Goal: Check status: Check status

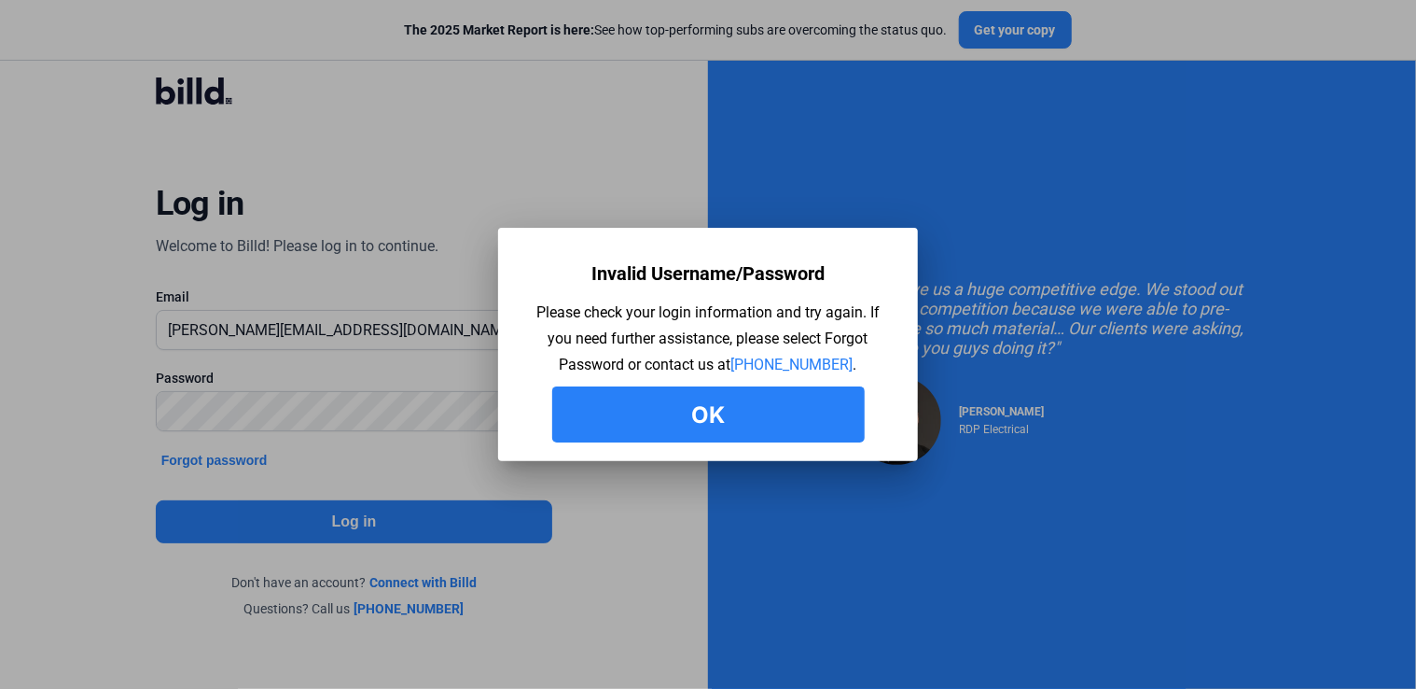
click at [680, 412] on button "Ok" at bounding box center [708, 414] width 313 height 56
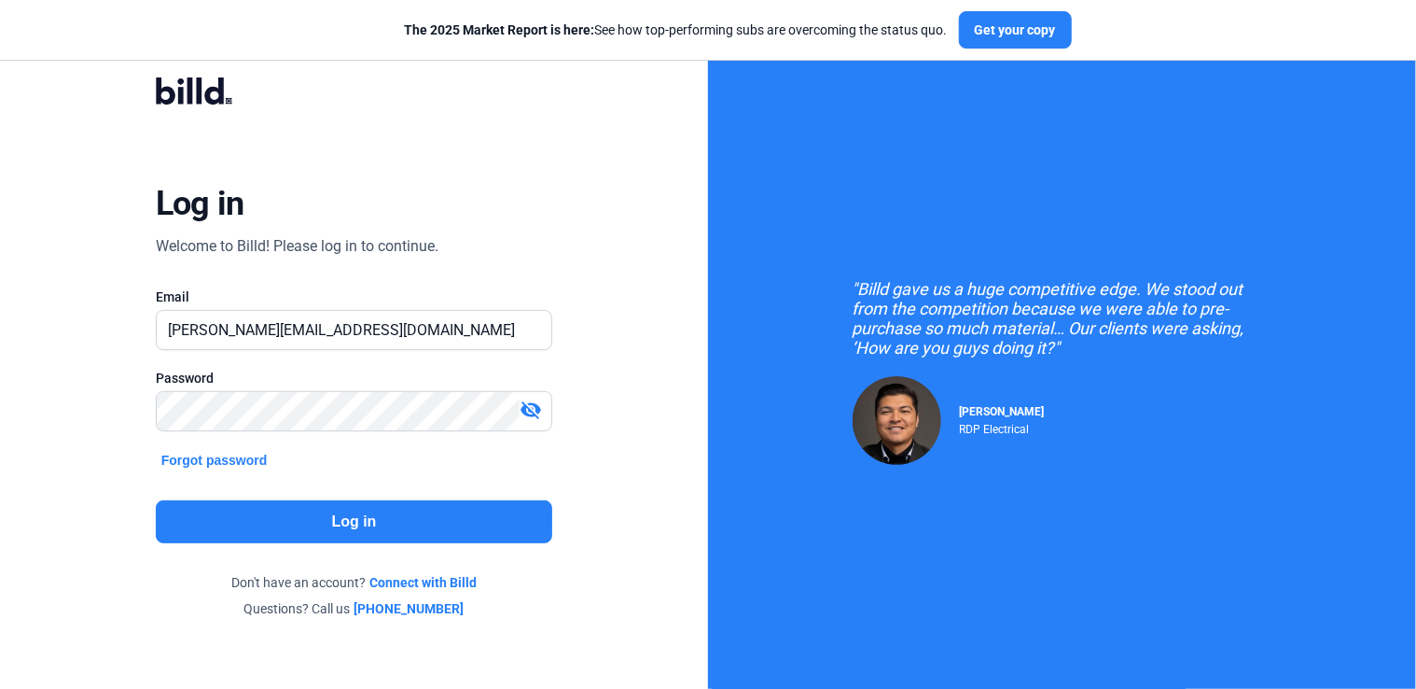
click at [534, 398] on mat-icon "visibility_off" at bounding box center [531, 409] width 22 height 22
click at [342, 521] on button "Log in" at bounding box center [354, 521] width 397 height 43
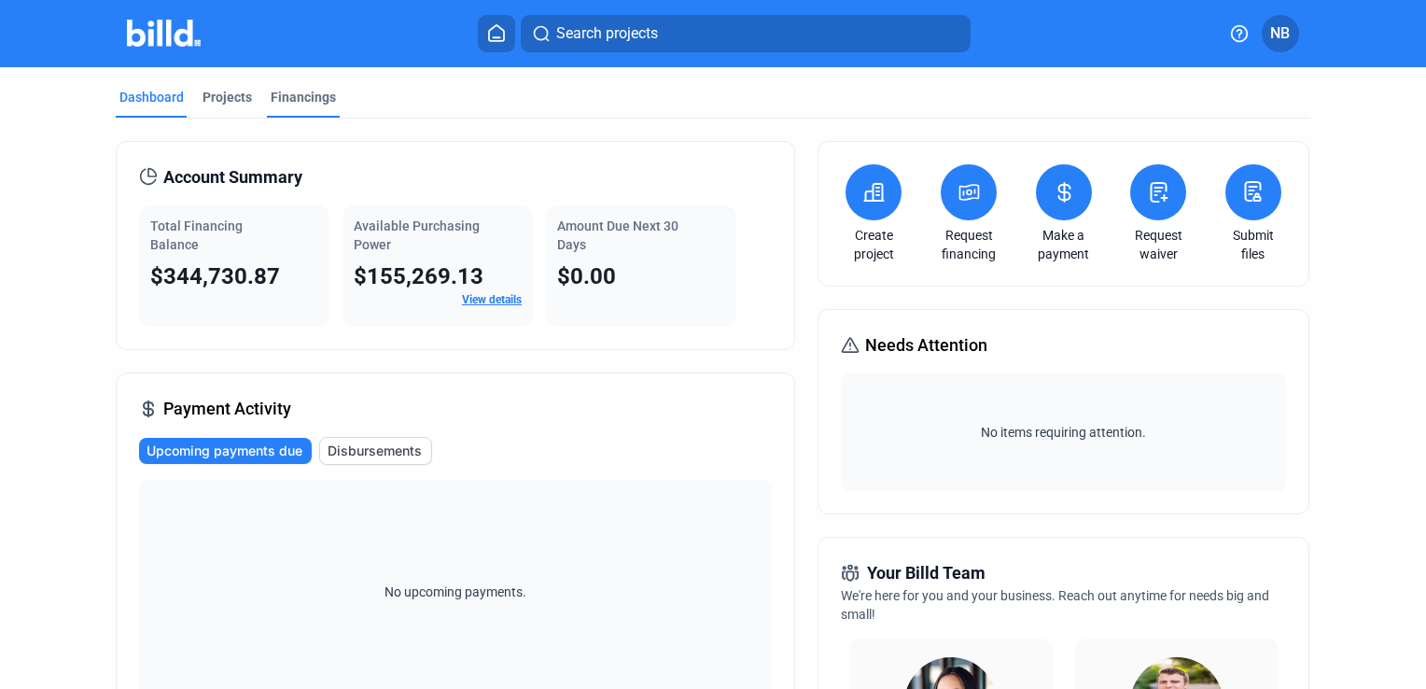
click at [284, 99] on div "Financings" at bounding box center [303, 97] width 65 height 19
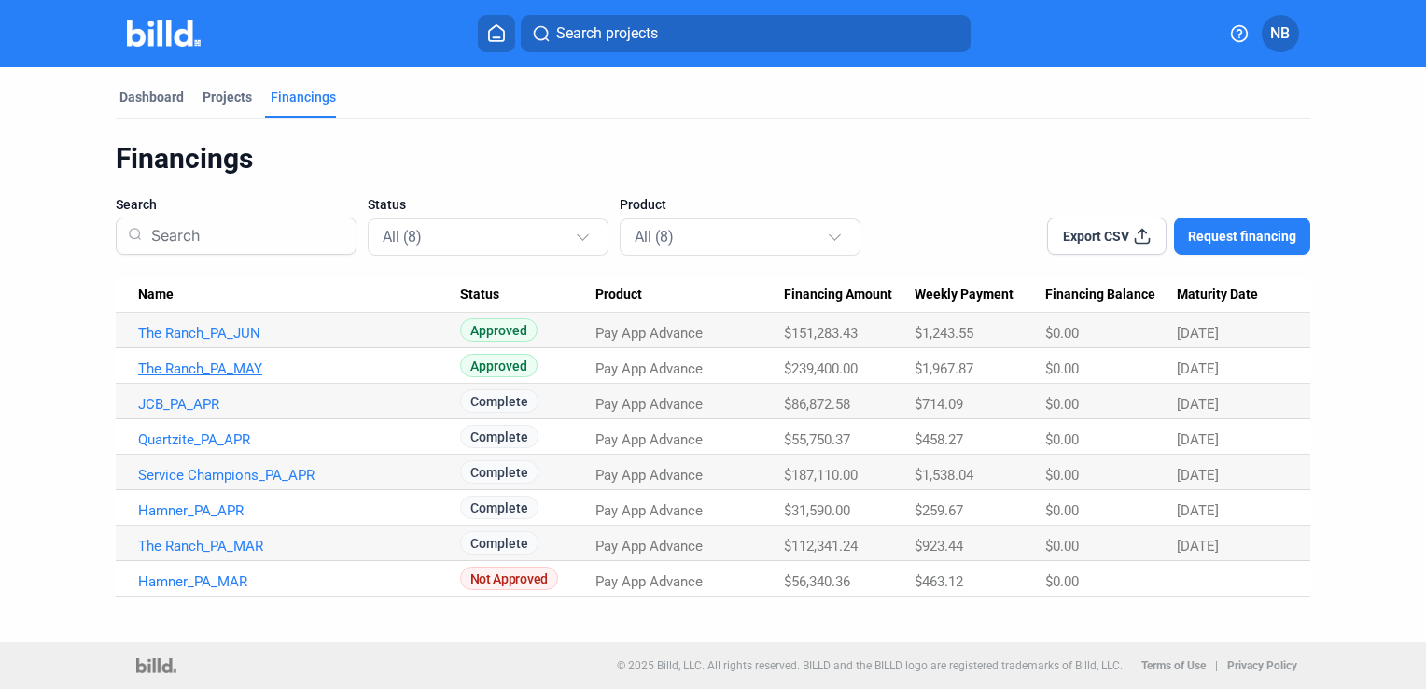
click at [224, 368] on link "The Ranch_PA_MAY" at bounding box center [299, 368] width 322 height 17
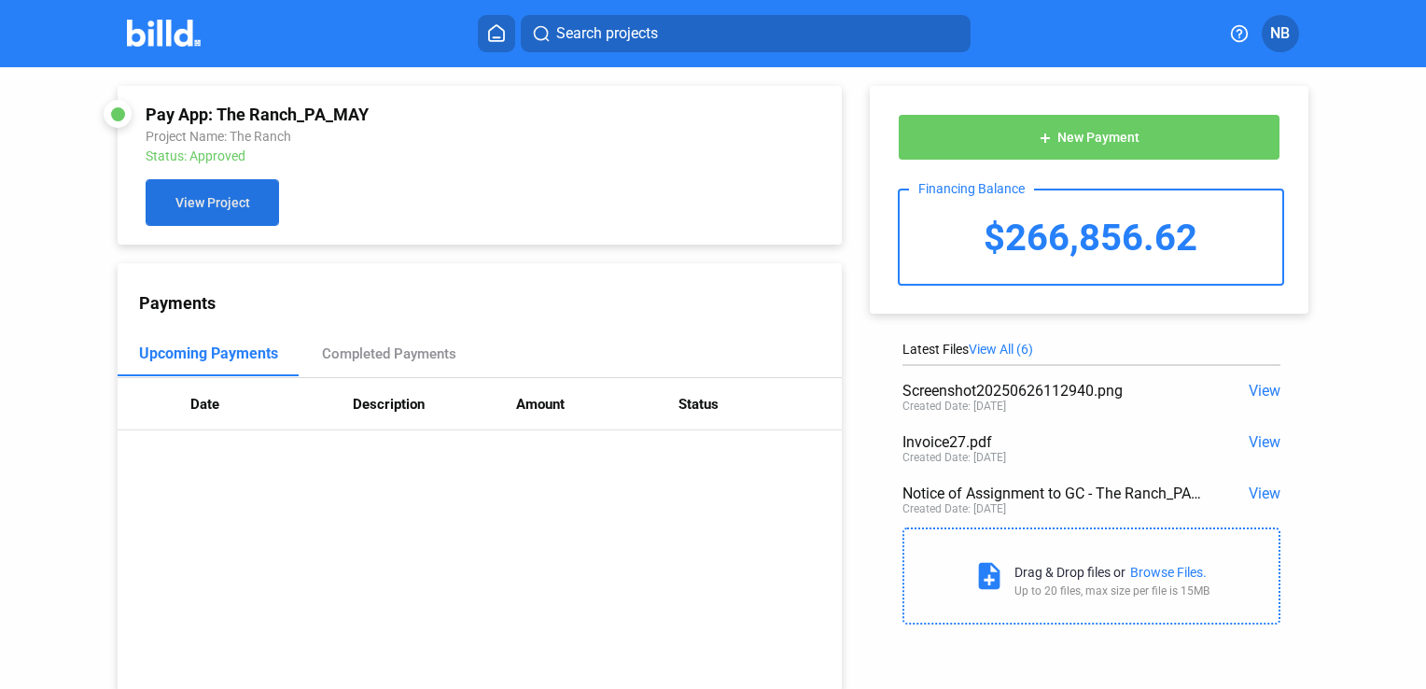
click at [275, 216] on button "View Project" at bounding box center [212, 202] width 133 height 47
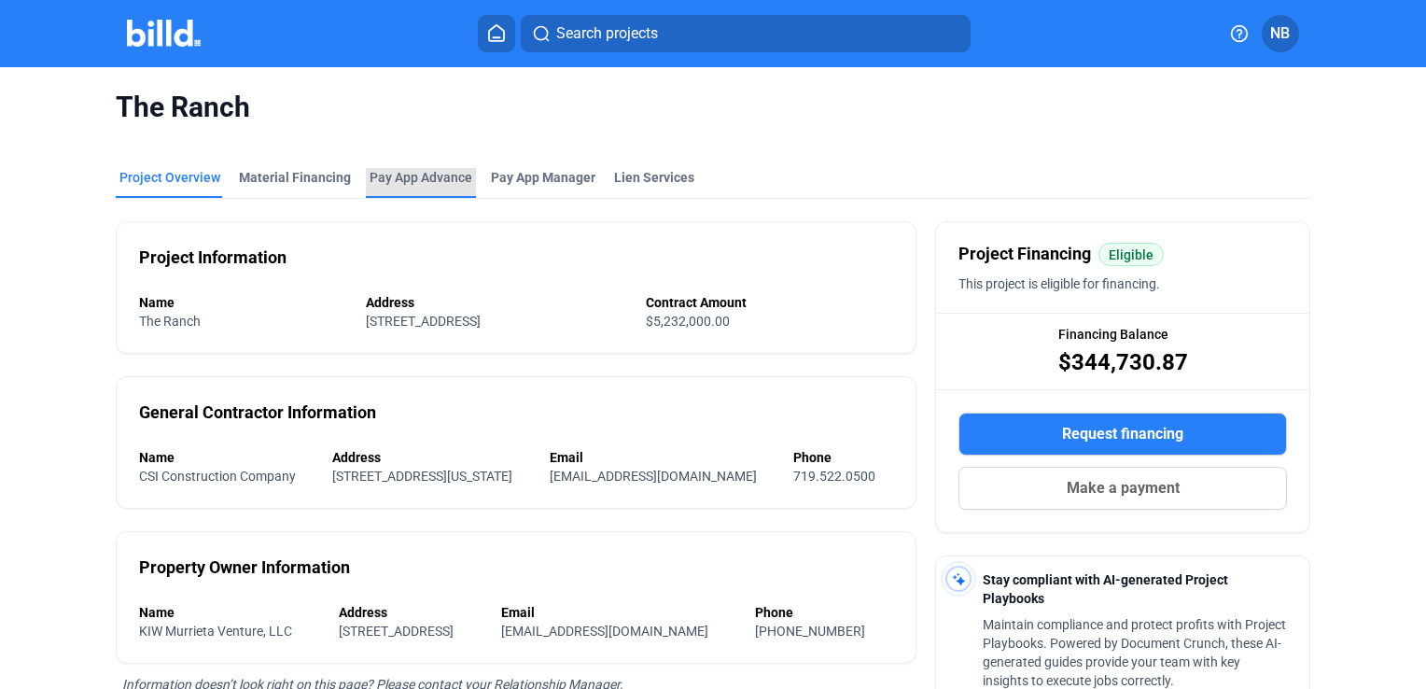
click at [413, 182] on div "Pay App Advance" at bounding box center [420, 177] width 103 height 19
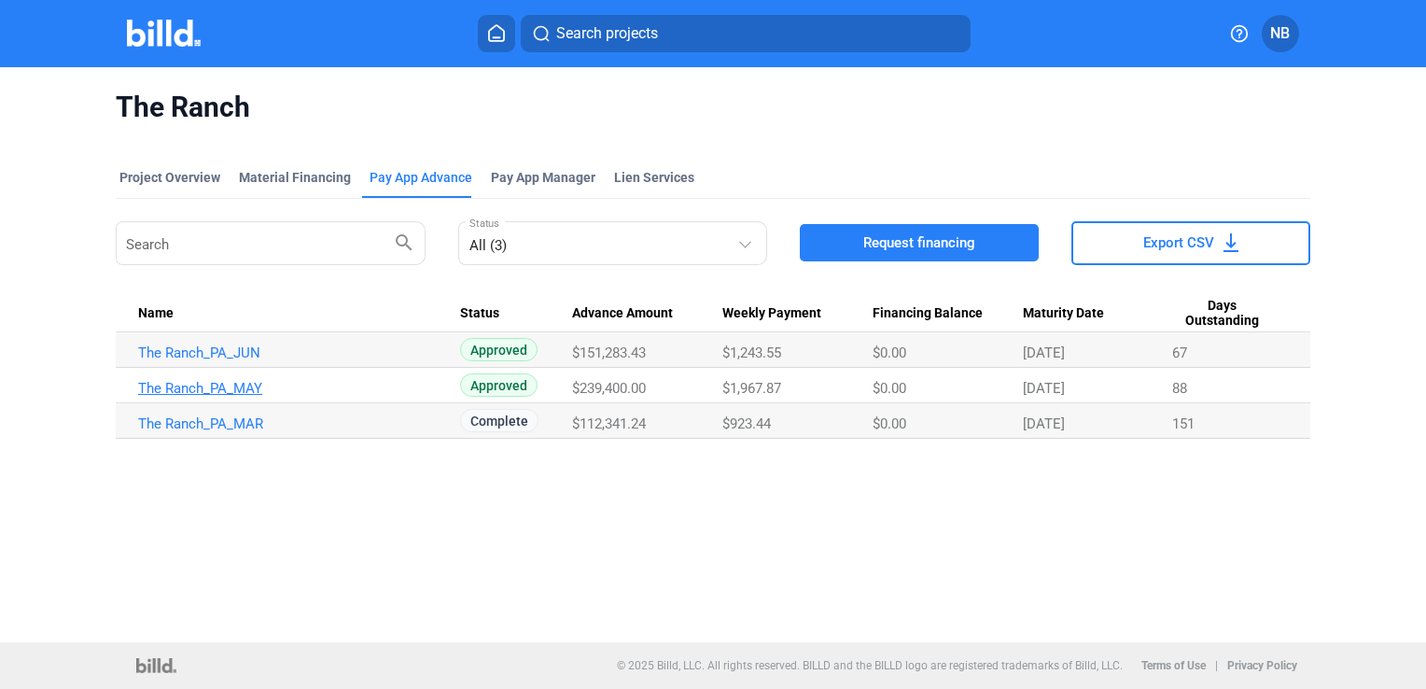
click at [230, 383] on link "The Ranch_PA_MAY" at bounding box center [299, 388] width 322 height 17
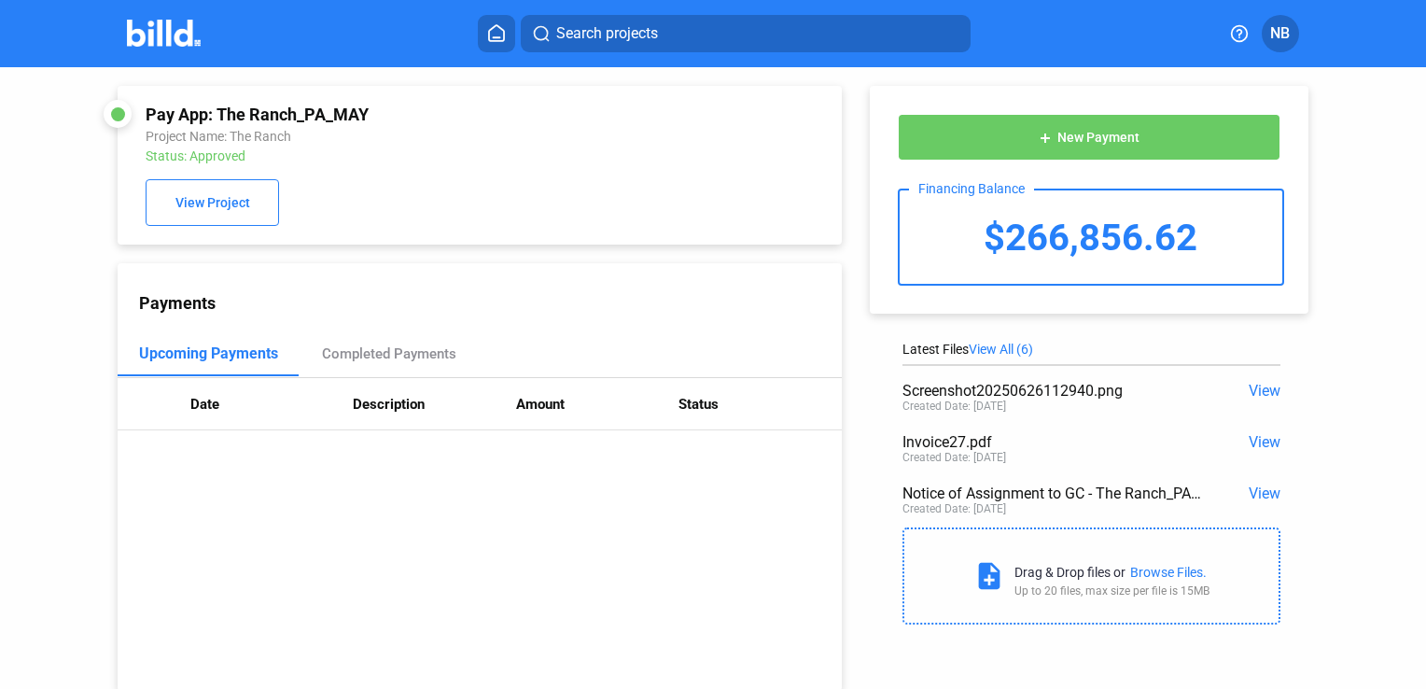
scroll to position [50, 0]
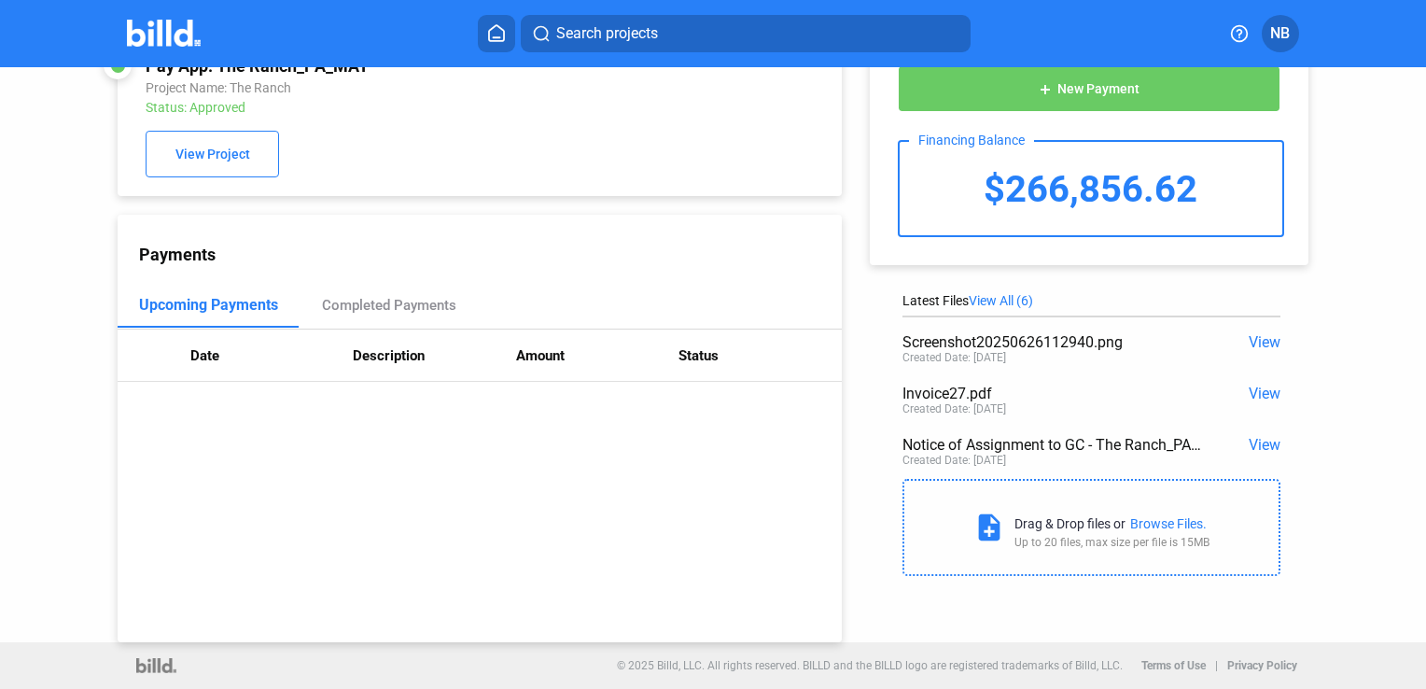
click at [1257, 340] on span "View" at bounding box center [1264, 342] width 32 height 18
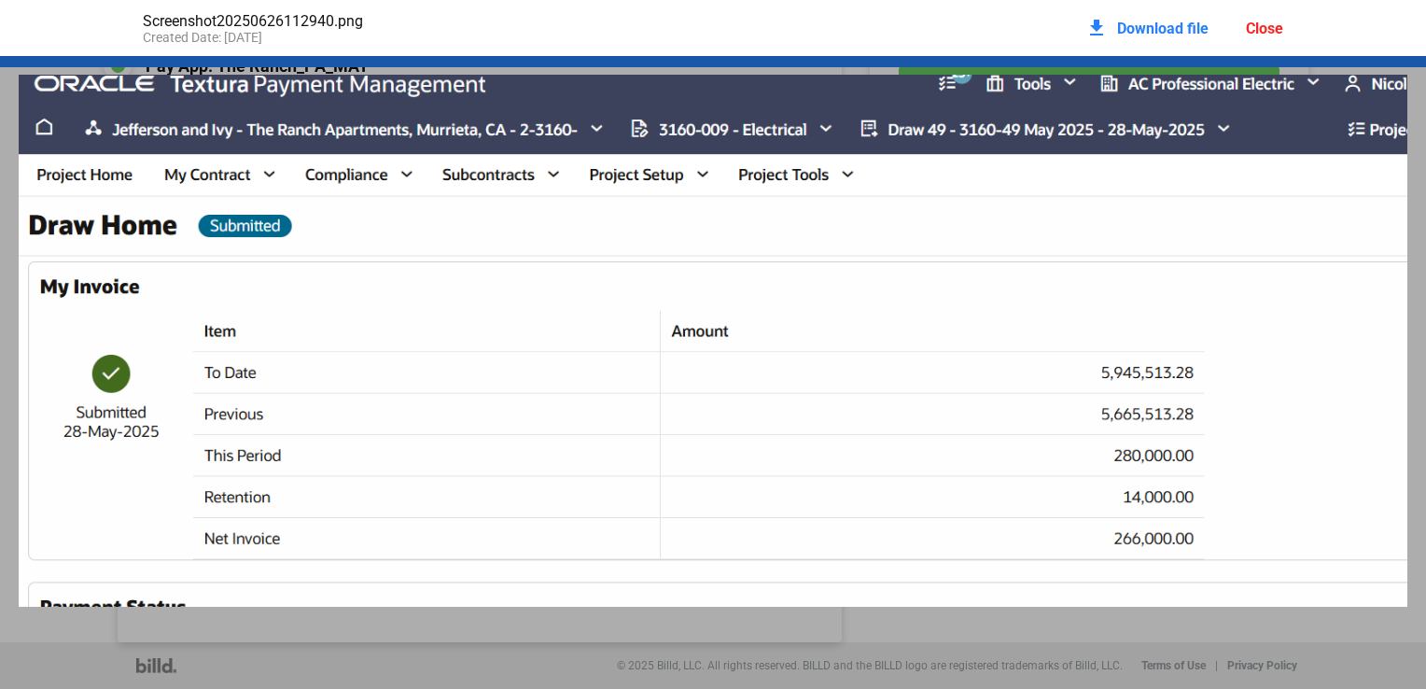
click at [1268, 34] on div "Close" at bounding box center [1264, 29] width 37 height 18
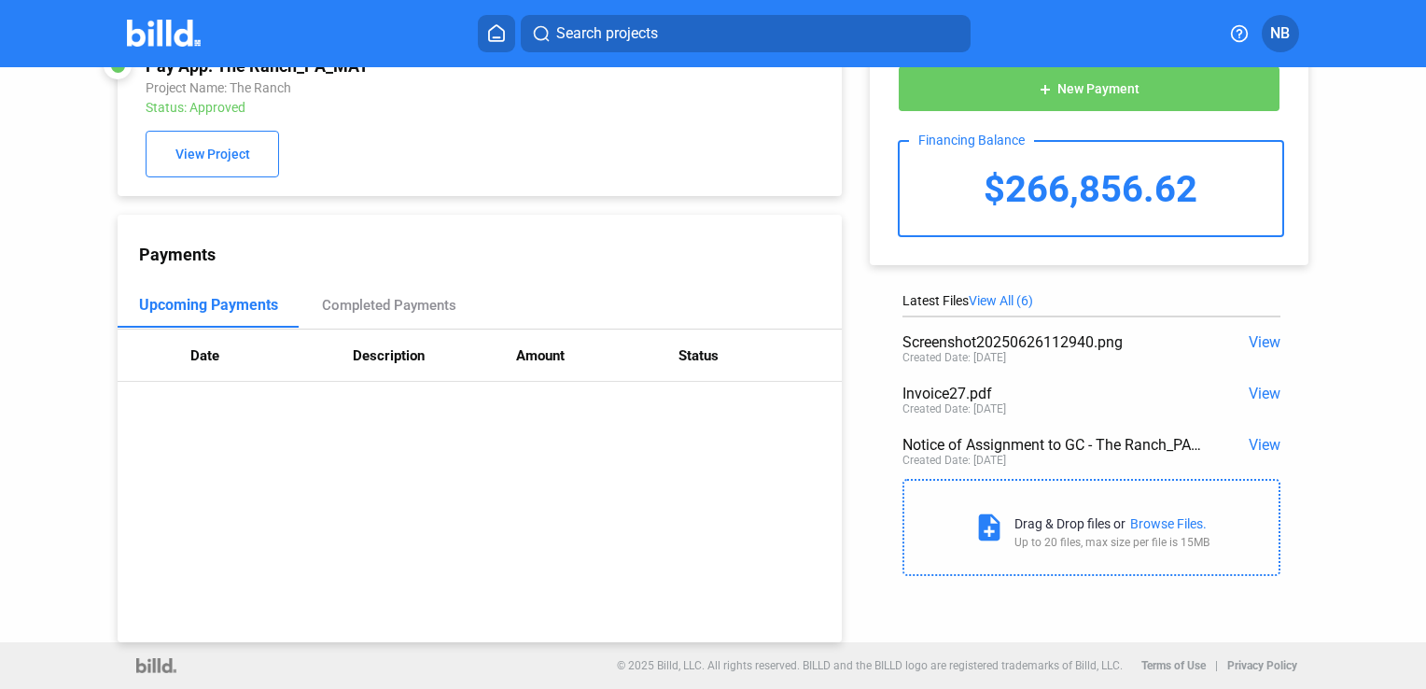
click at [1260, 442] on span "View" at bounding box center [1264, 445] width 32 height 18
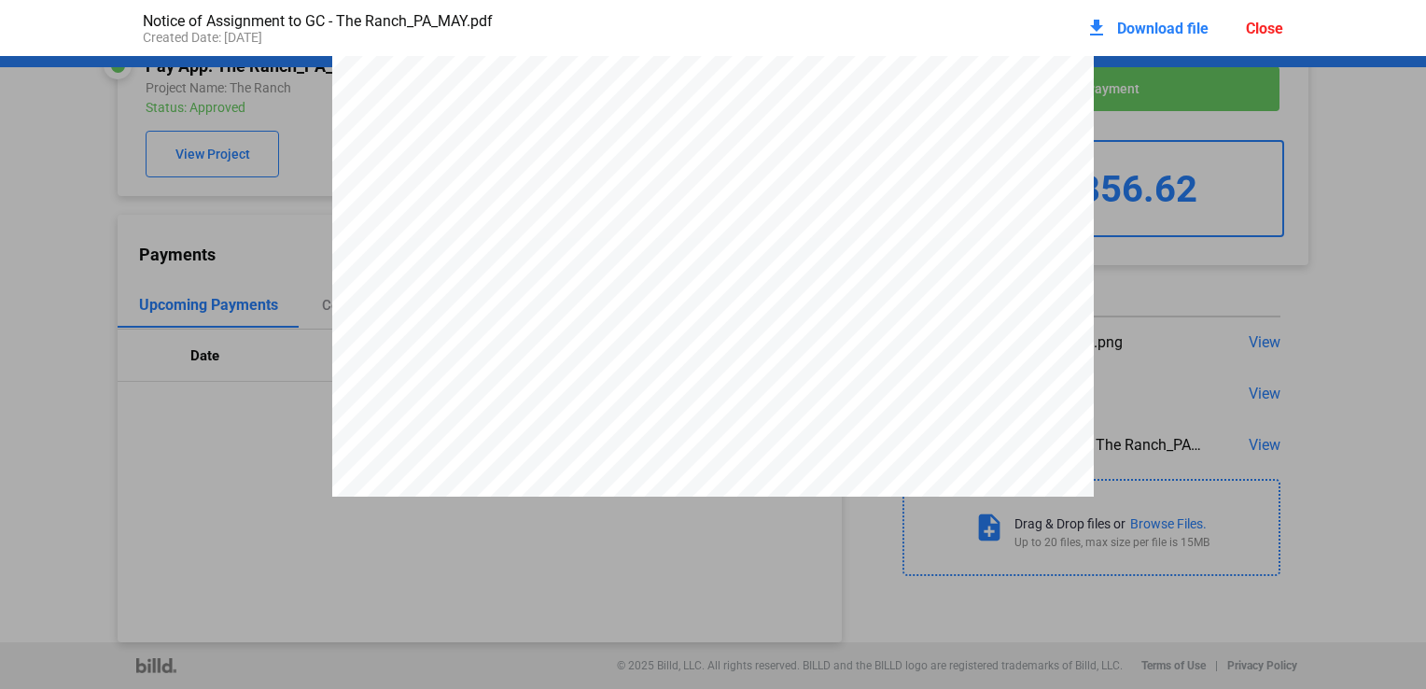
scroll to position [0, 0]
click at [1266, 33] on div "Close" at bounding box center [1264, 29] width 37 height 18
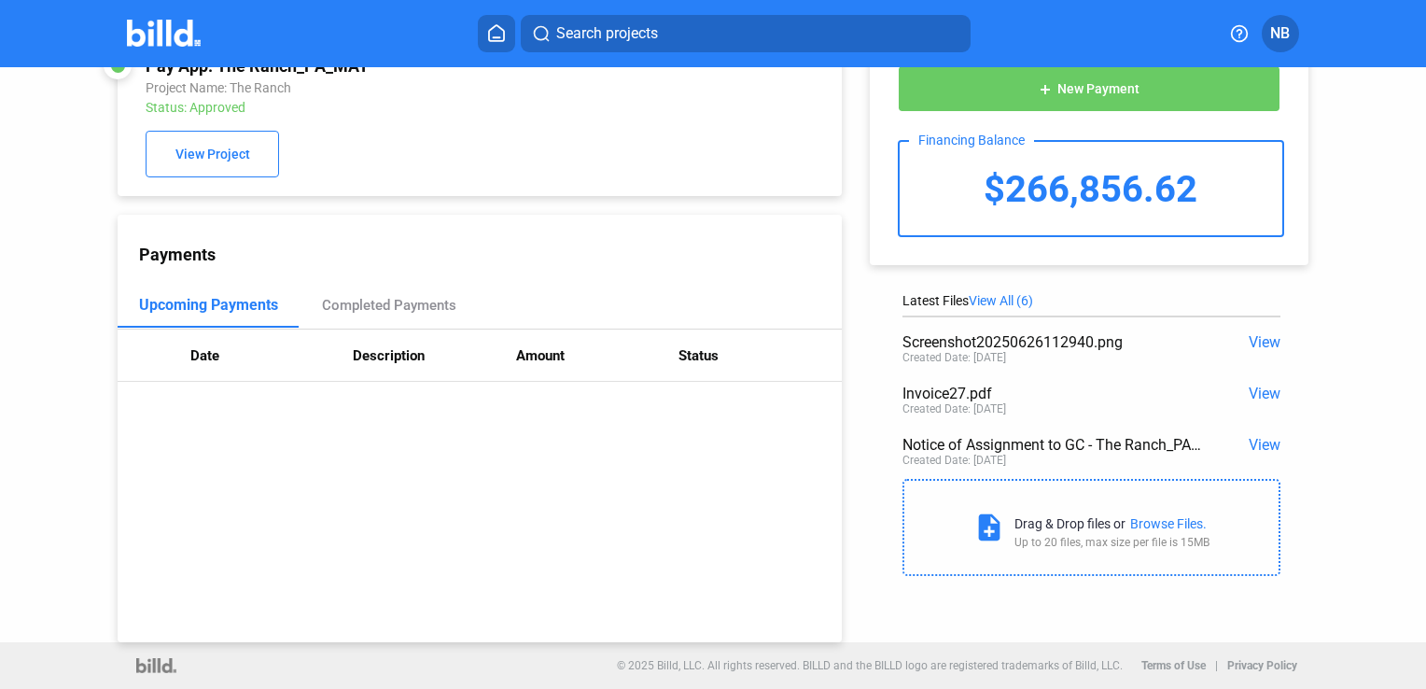
click at [1014, 298] on span "View All (6)" at bounding box center [1001, 300] width 64 height 15
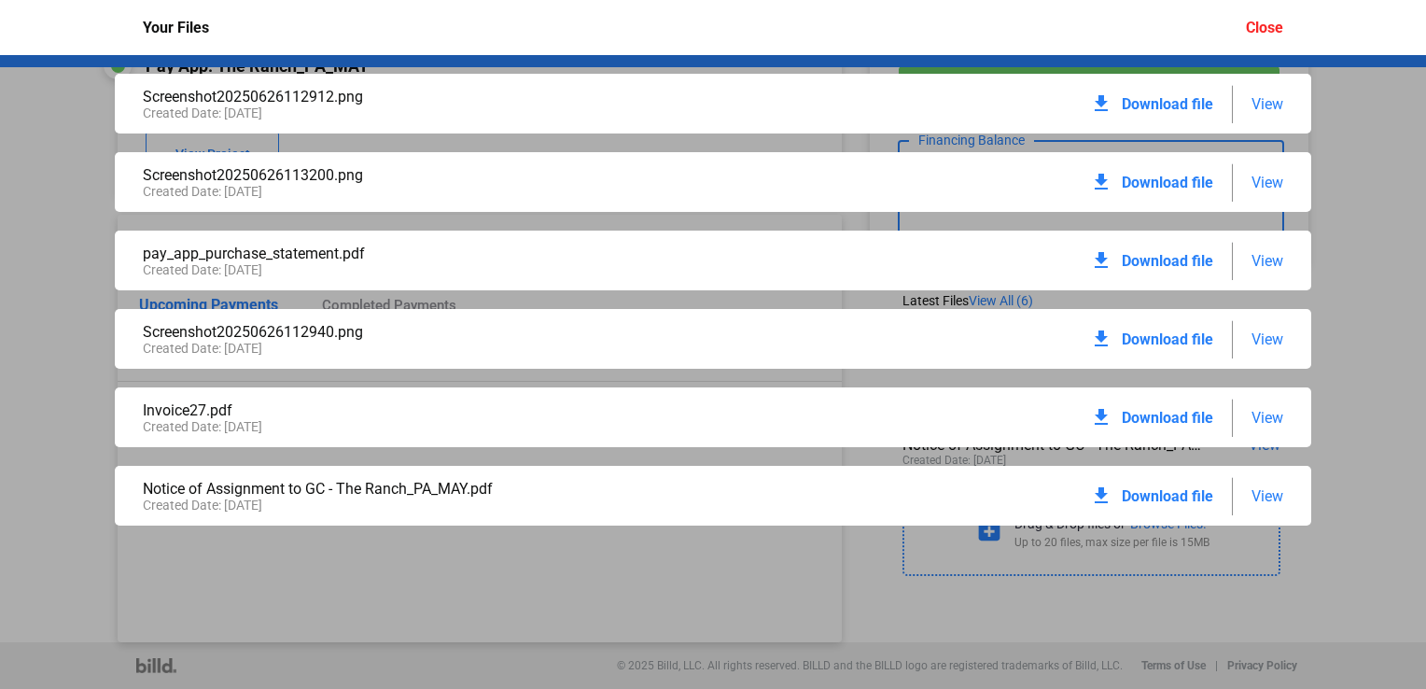
click at [1267, 266] on span "View" at bounding box center [1267, 261] width 32 height 18
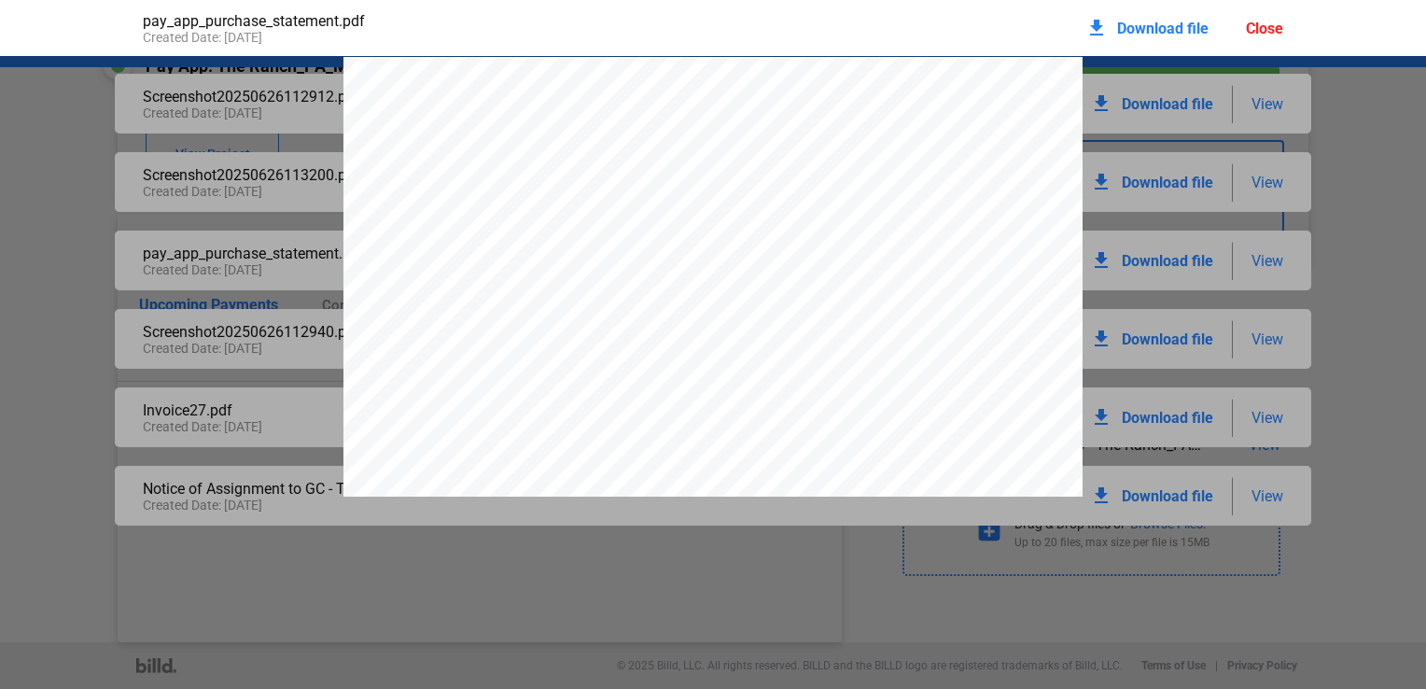
click at [1267, 31] on div "Close" at bounding box center [1264, 29] width 37 height 18
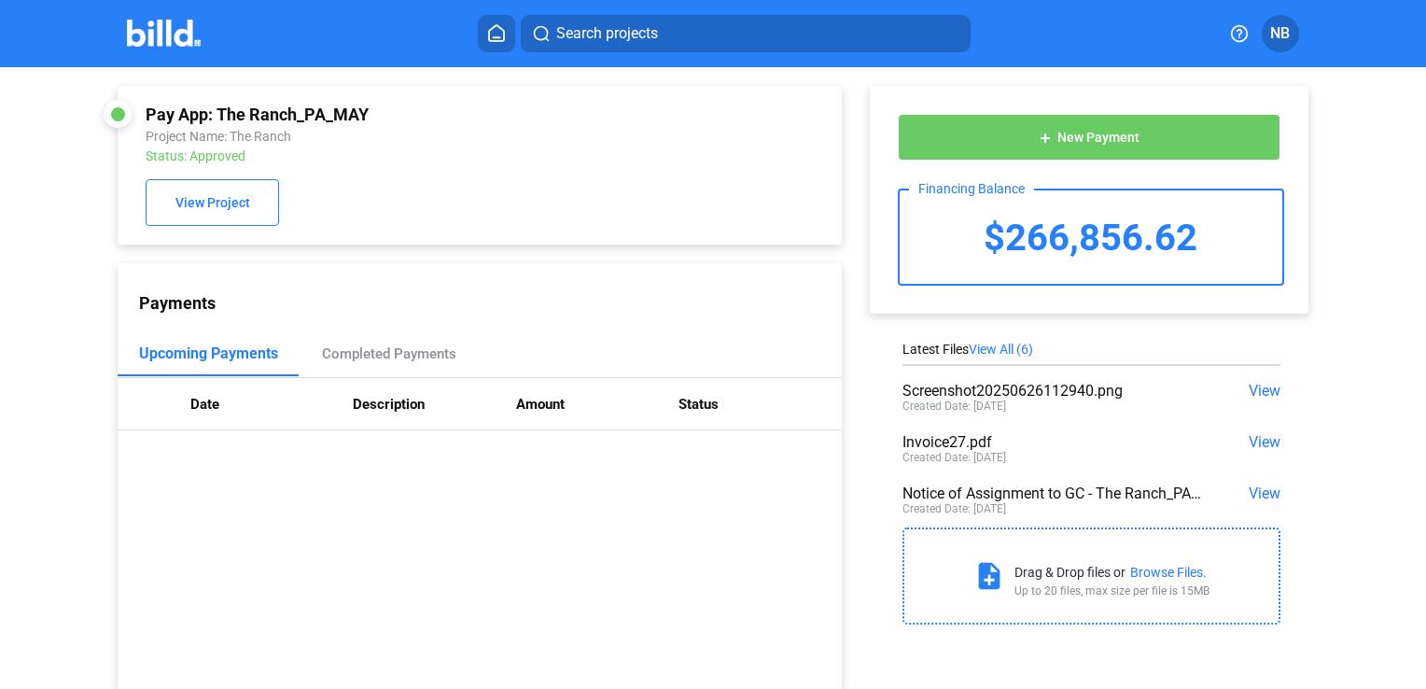
click at [499, 28] on icon at bounding box center [496, 33] width 19 height 18
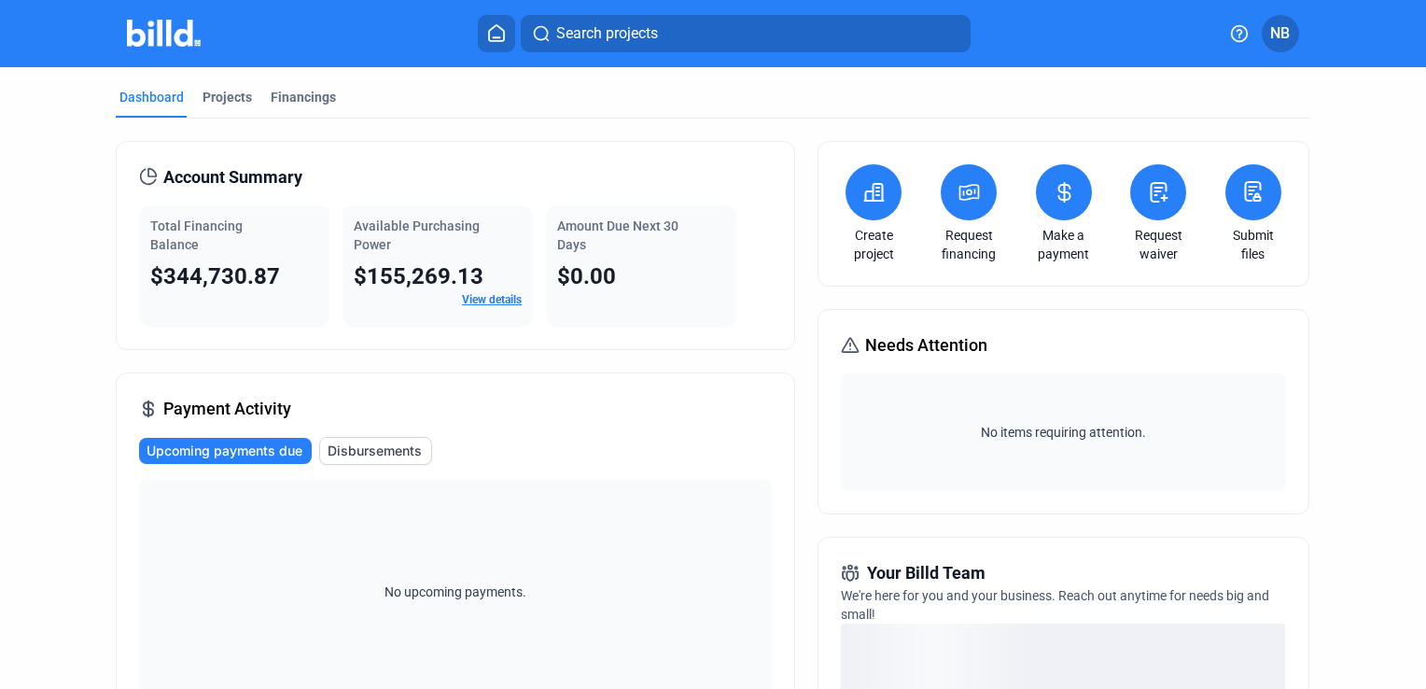
drag, startPoint x: 160, startPoint y: 271, endPoint x: 275, endPoint y: 263, distance: 115.0
click at [275, 263] on div "$344,730.87" at bounding box center [234, 276] width 168 height 30
copy span "344,730.87"
